Goal: Task Accomplishment & Management: Manage account settings

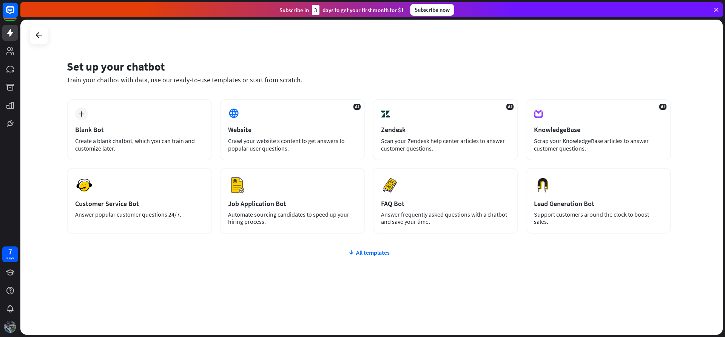
click at [8, 328] on img at bounding box center [10, 327] width 12 height 12
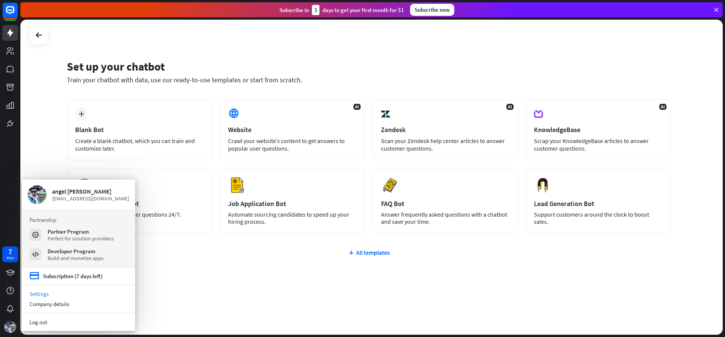
click at [51, 294] on link "Settings" at bounding box center [78, 294] width 113 height 10
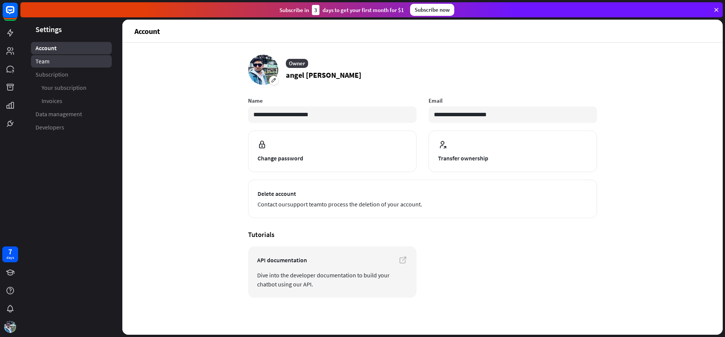
click at [48, 65] on span "Team" at bounding box center [42, 61] width 14 height 8
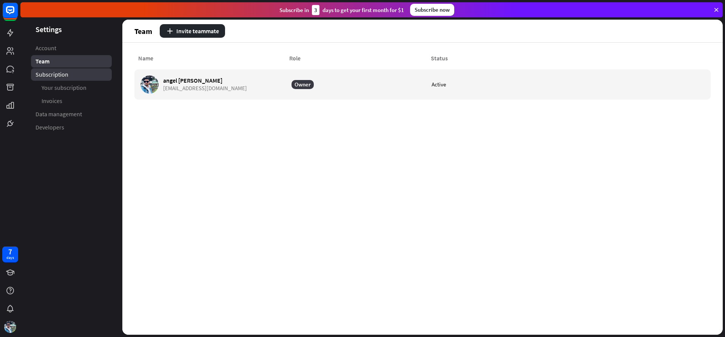
click at [54, 73] on span "Subscription" at bounding box center [51, 75] width 33 height 8
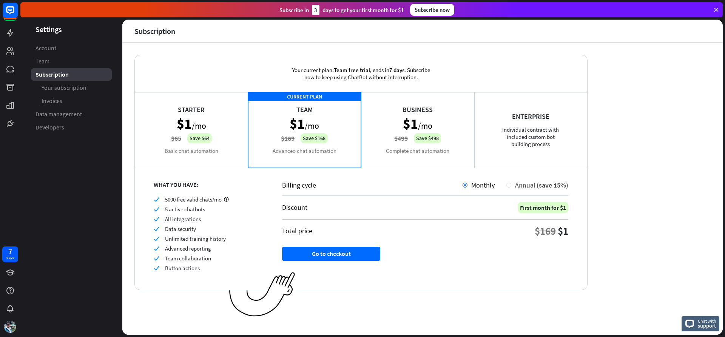
click at [513, 185] on div "Annual (save 15%)" at bounding box center [539, 185] width 57 height 9
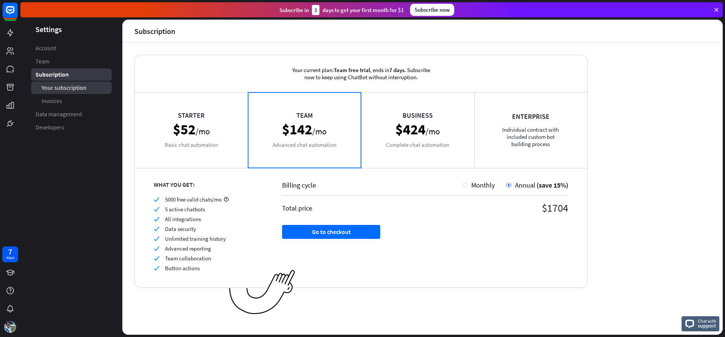
click at [90, 87] on link "Your subscription" at bounding box center [71, 88] width 81 height 12
click at [48, 100] on span "Invoices" at bounding box center [52, 101] width 21 height 8
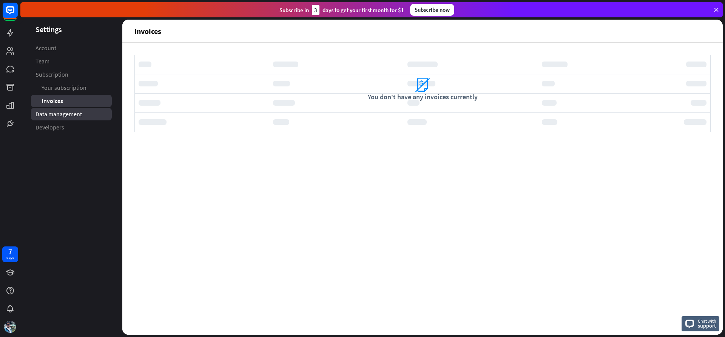
click at [55, 117] on span "Data management" at bounding box center [58, 114] width 46 height 8
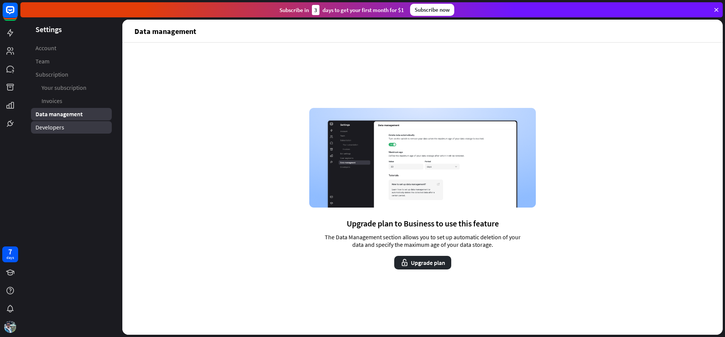
click at [60, 126] on span "Developers" at bounding box center [49, 127] width 29 height 8
